Goal: Navigation & Orientation: Find specific page/section

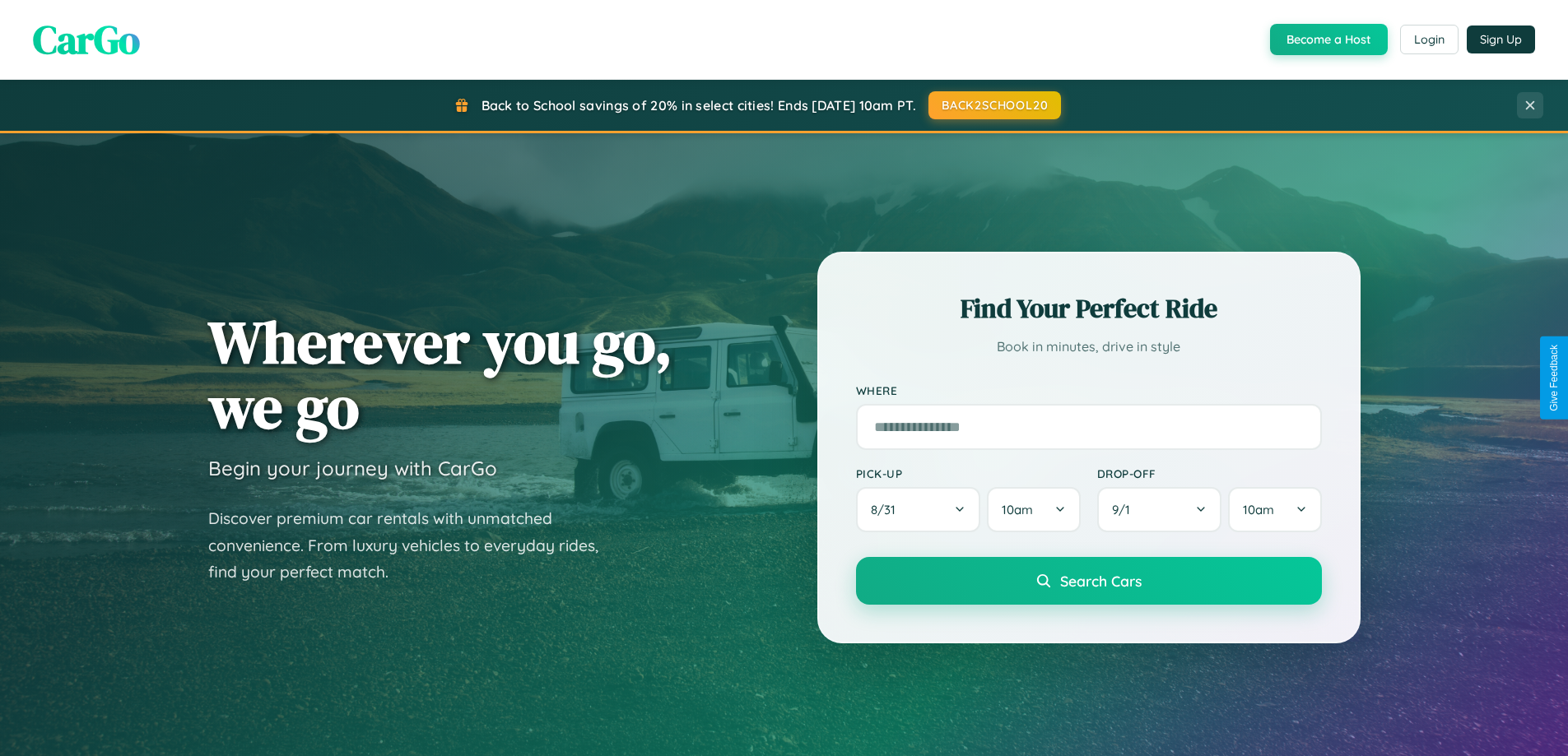
scroll to position [1133, 0]
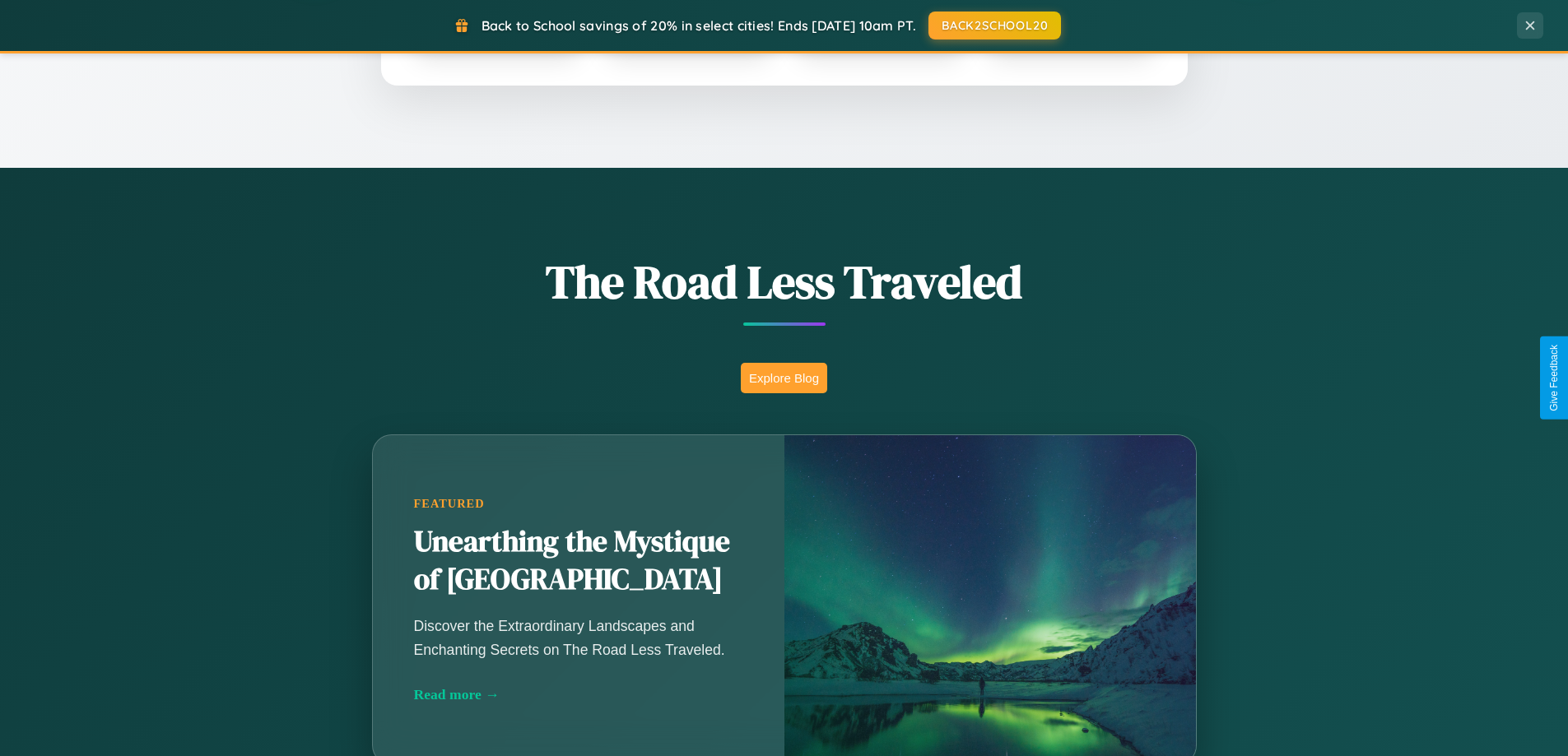
click at [784, 378] on button "Explore Blog" at bounding box center [784, 378] width 87 height 30
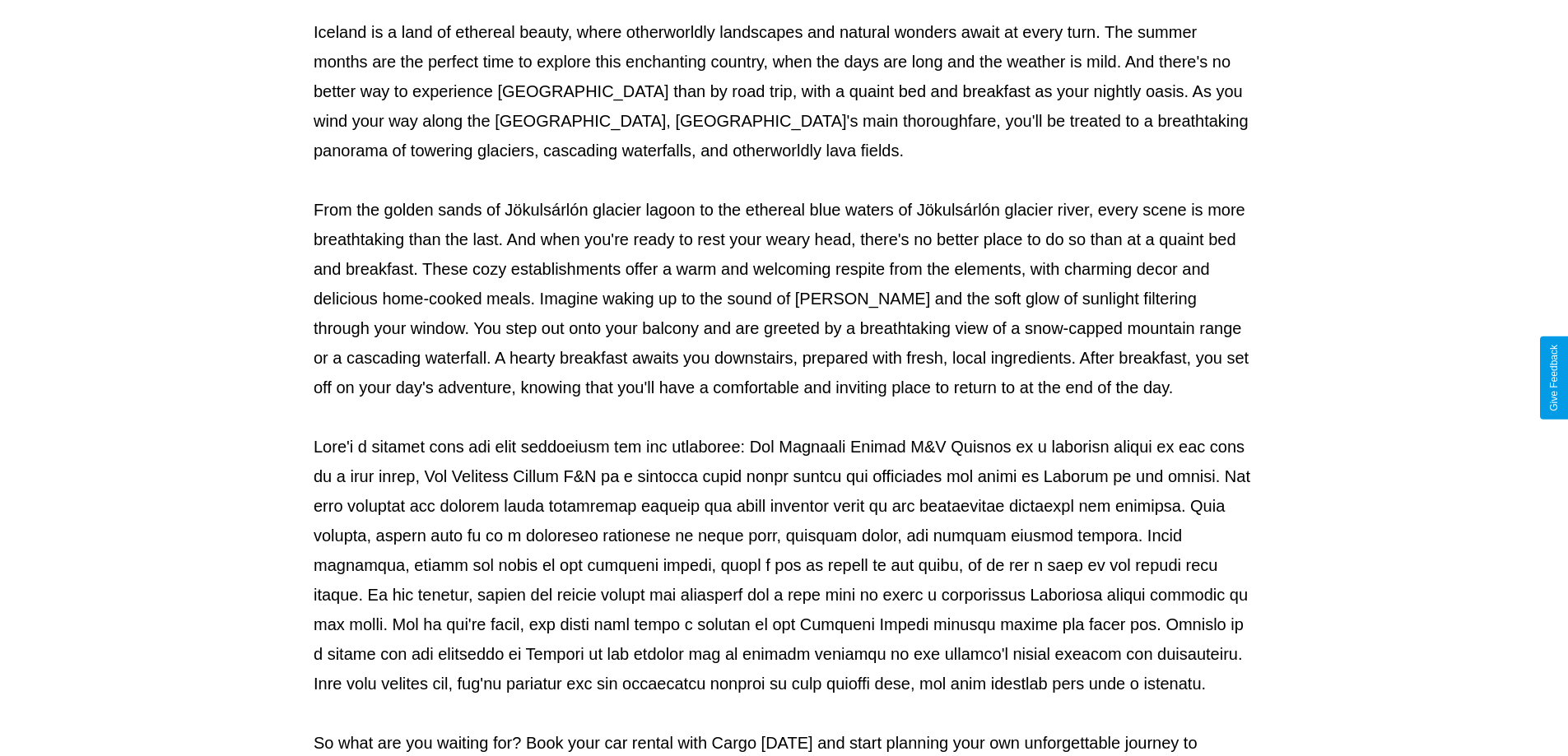
scroll to position [532, 0]
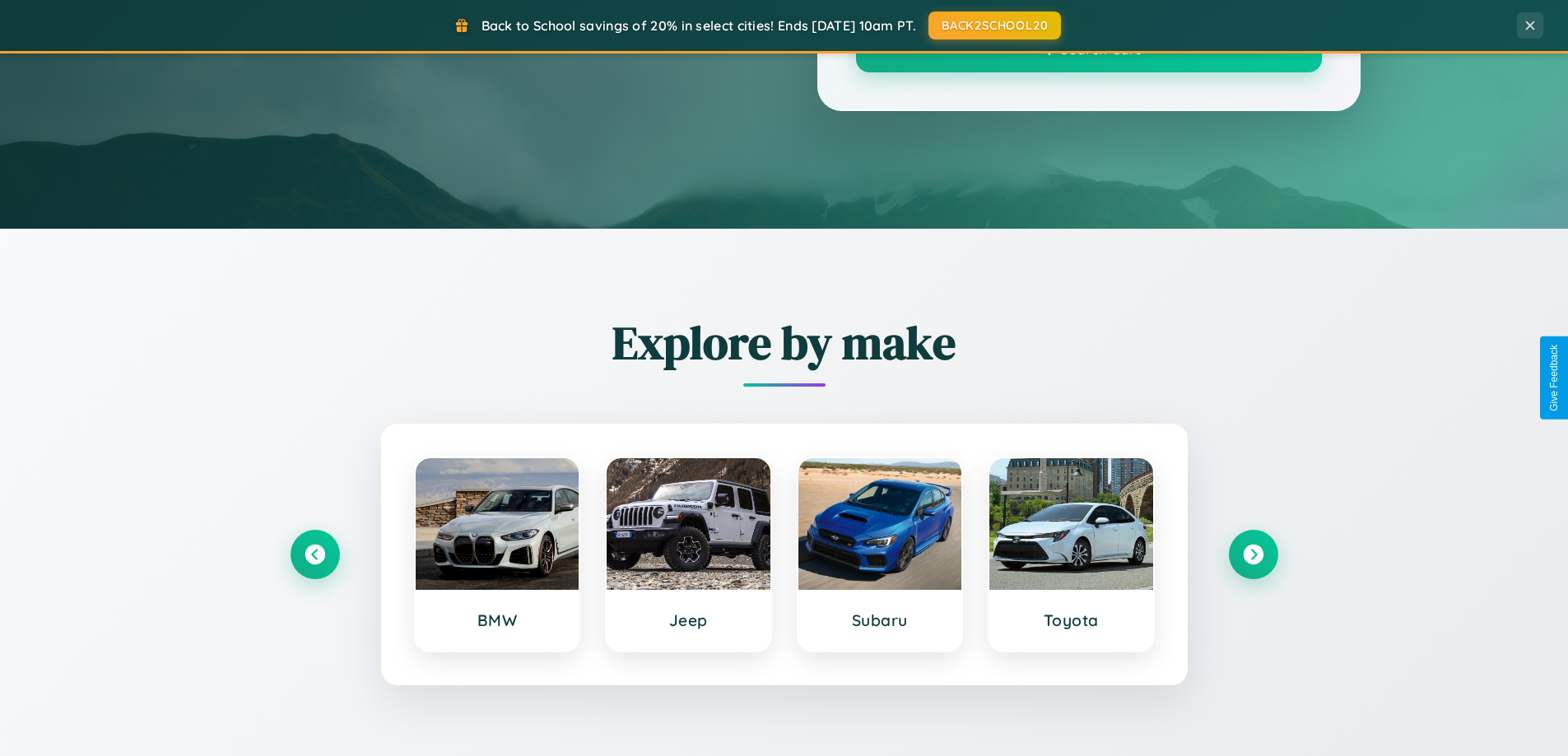
scroll to position [1133, 0]
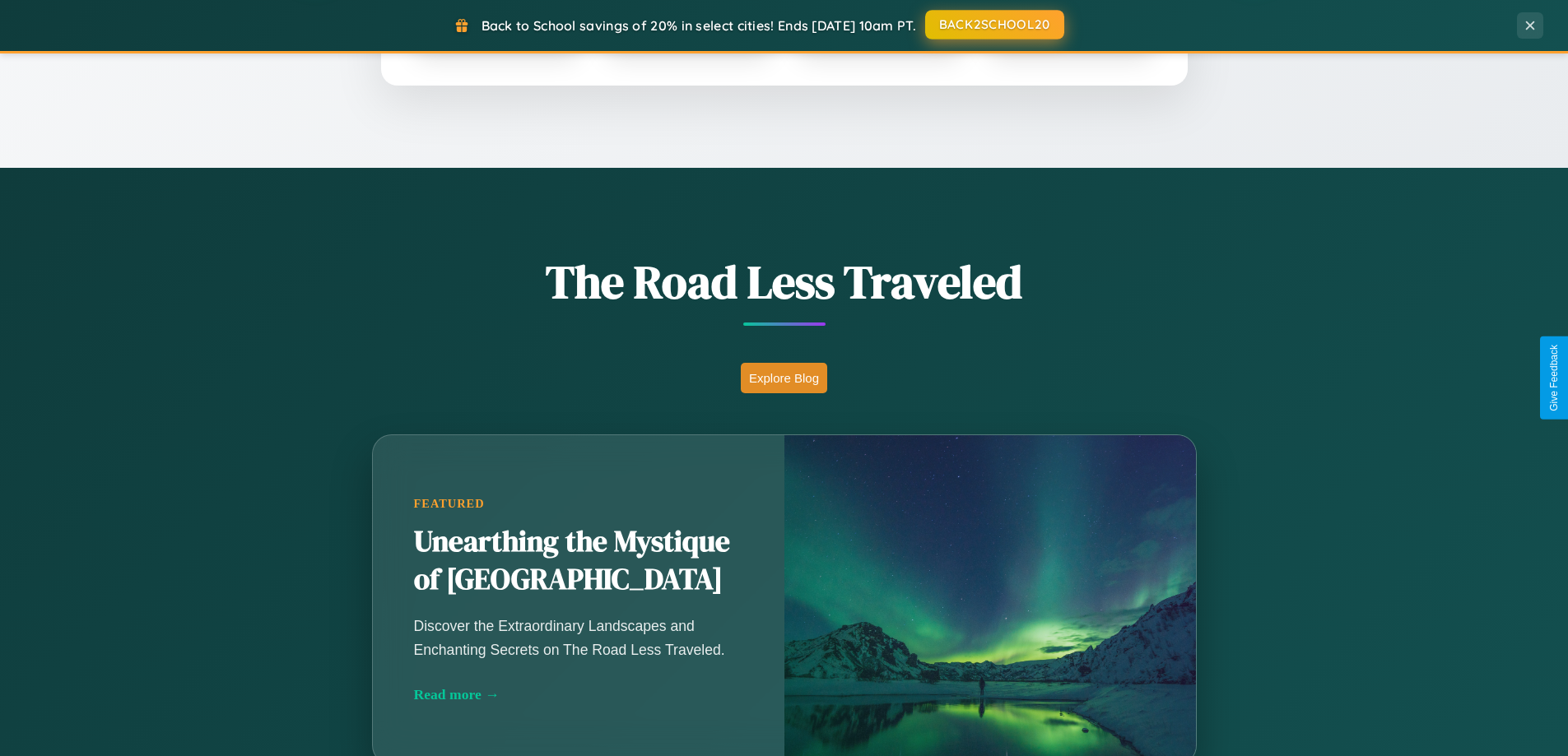
click at [994, 25] on button "BACK2SCHOOL20" at bounding box center [994, 24] width 139 height 29
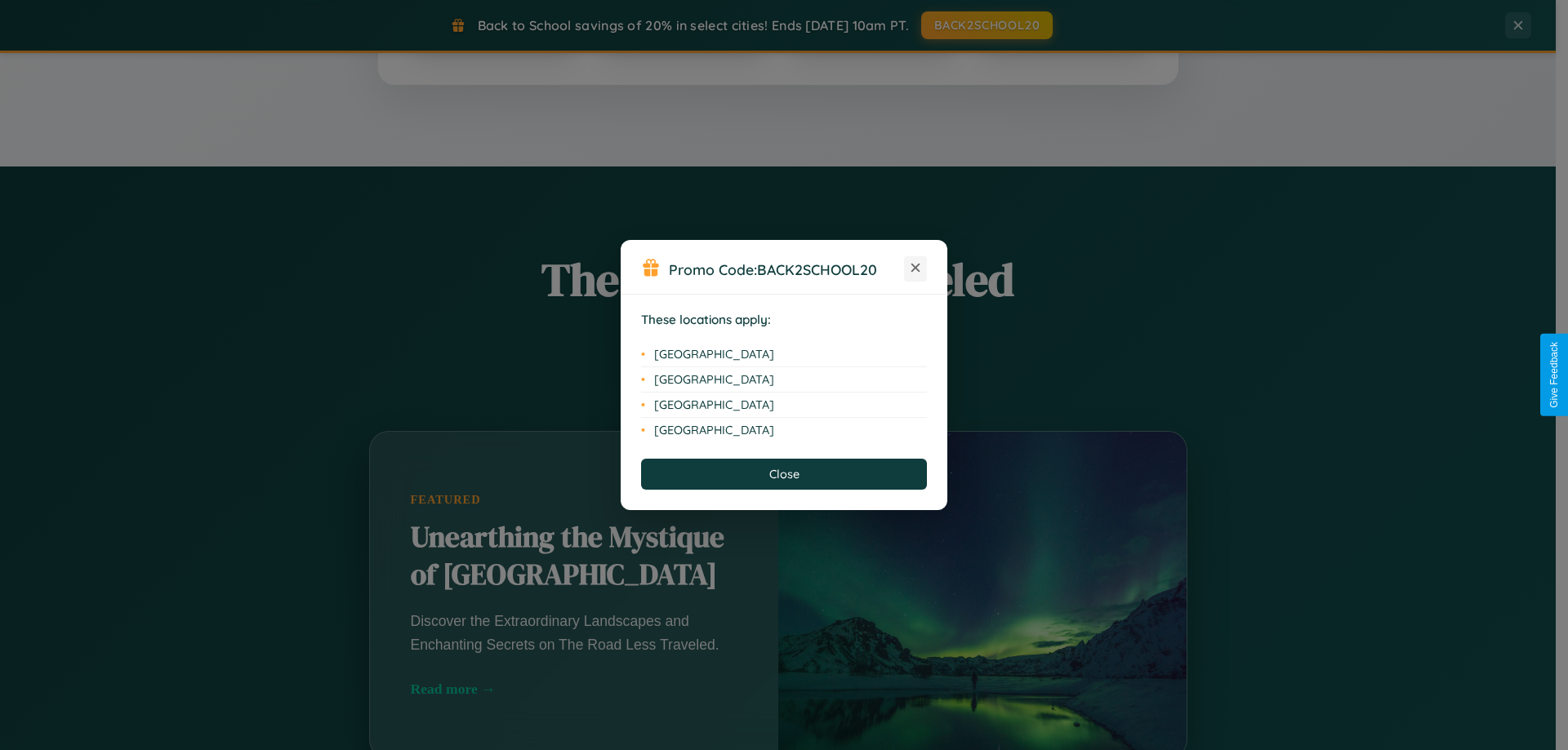
click at [916, 269] on icon at bounding box center [916, 268] width 9 height 9
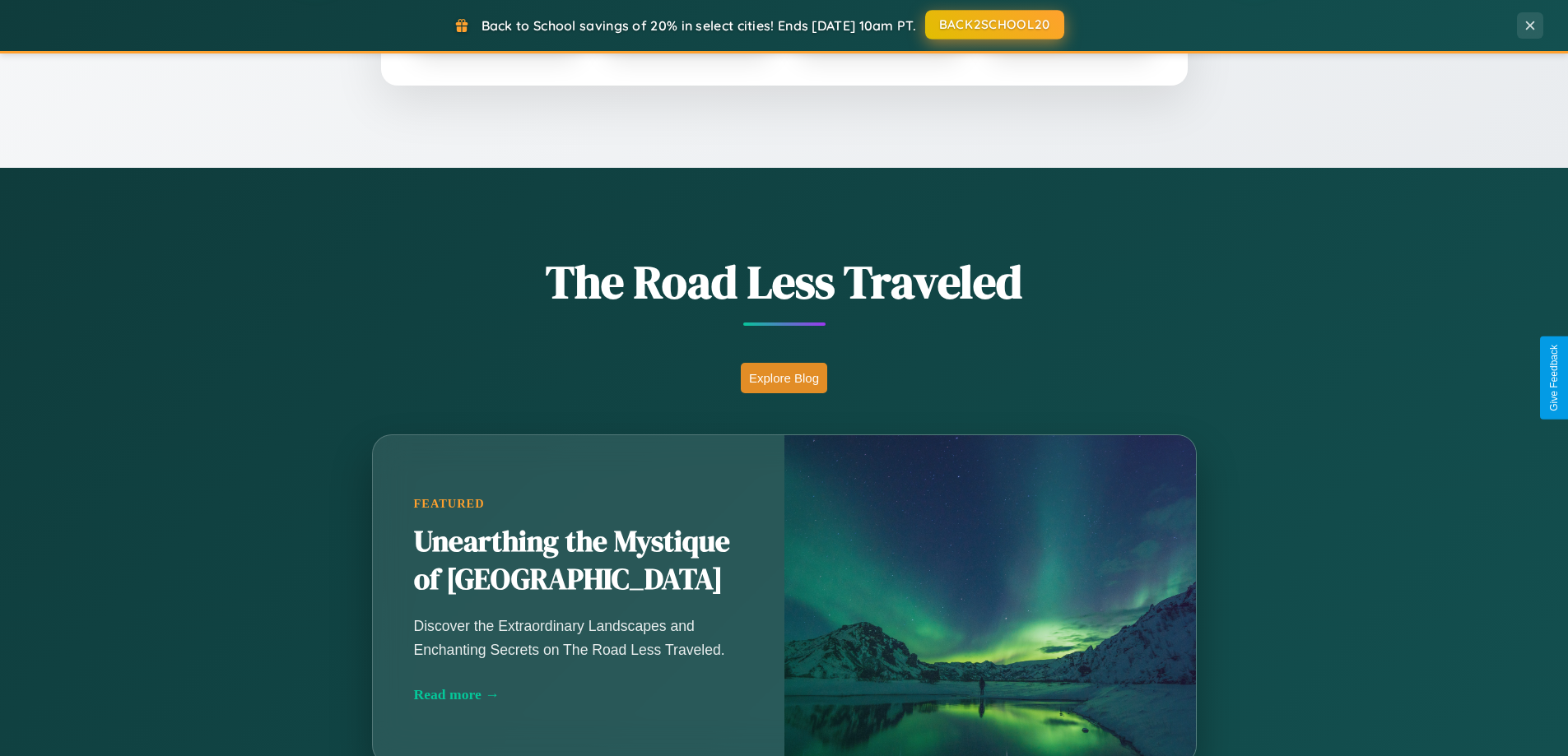
click at [994, 24] on button "BACK2SCHOOL20" at bounding box center [994, 24] width 139 height 29
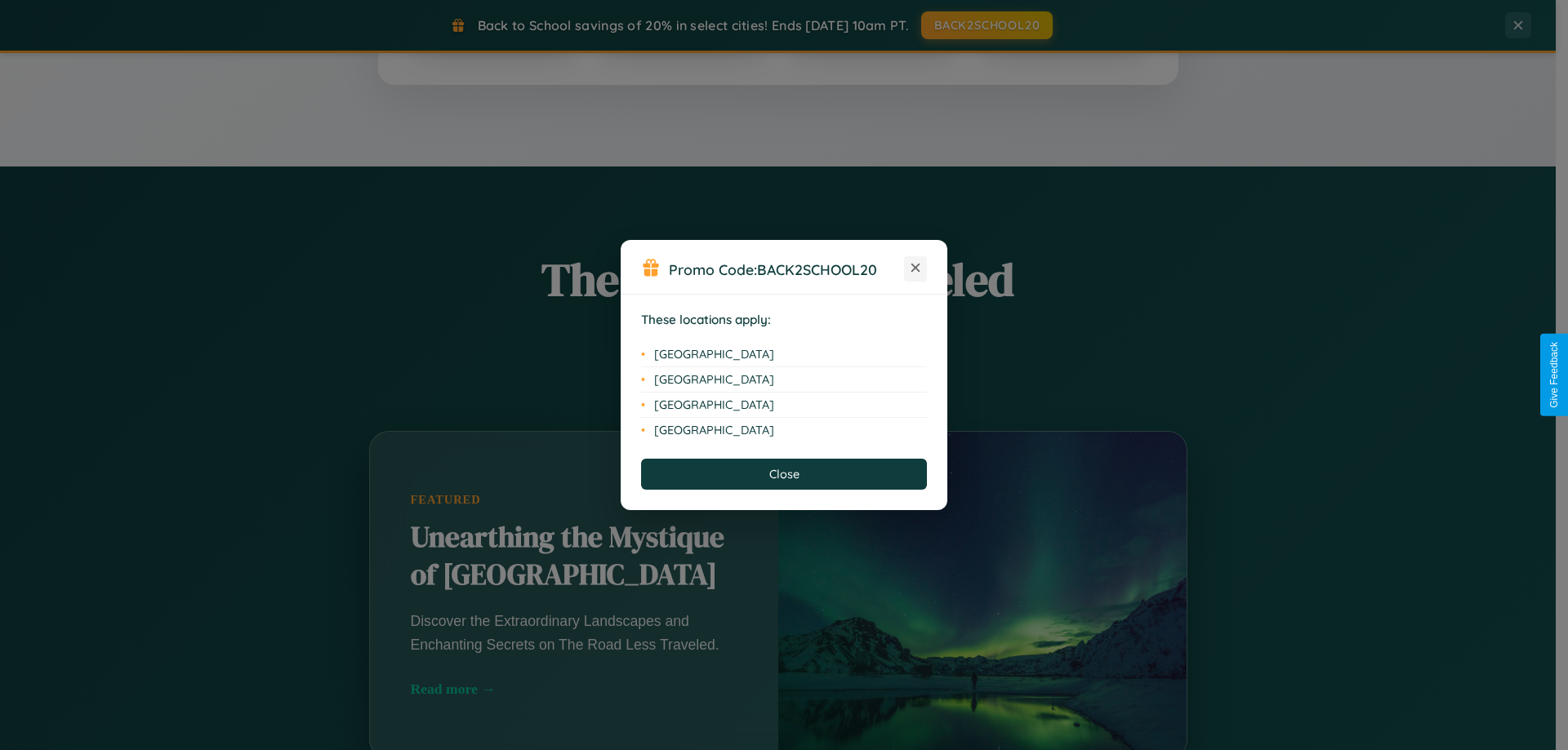
click at [916, 269] on icon at bounding box center [916, 268] width 9 height 9
